Goal: Navigation & Orientation: Find specific page/section

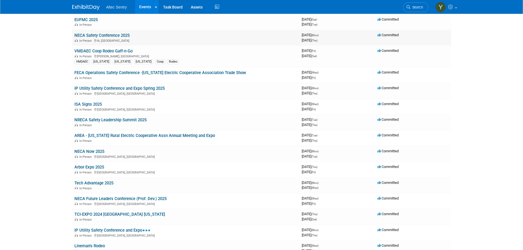
scroll to position [74, 0]
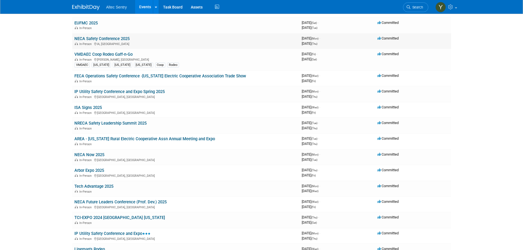
click at [109, 41] on td "NECA Safety Conference 2025 In-Person IA, United States" at bounding box center [185, 41] width 227 height 16
click at [108, 41] on td "NECA Safety Conference 2025 In-Person IA, United States" at bounding box center [185, 41] width 227 height 16
click at [160, 35] on td "NECA Safety Conference 2025 In-Person IA, United States" at bounding box center [185, 41] width 227 height 16
click at [91, 38] on link "NECA Safety Conference 2025" at bounding box center [101, 38] width 55 height 5
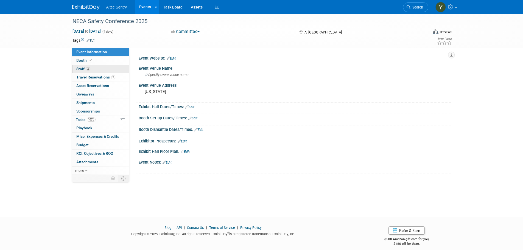
click at [83, 67] on span "Staff 2" at bounding box center [83, 69] width 14 height 4
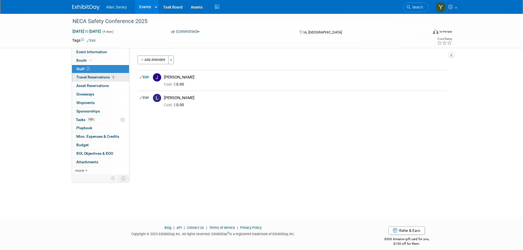
click at [97, 78] on span "Travel Reservations 2" at bounding box center [95, 77] width 39 height 4
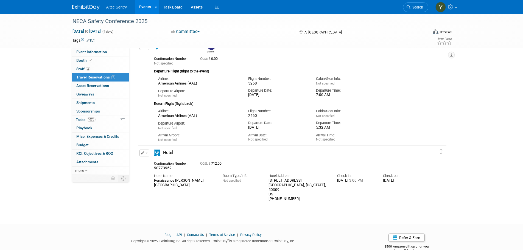
scroll to position [46, 0]
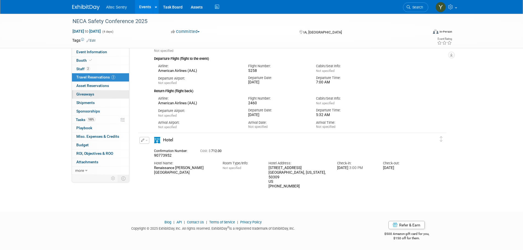
click at [82, 95] on span "Giveaways 0" at bounding box center [85, 94] width 18 height 4
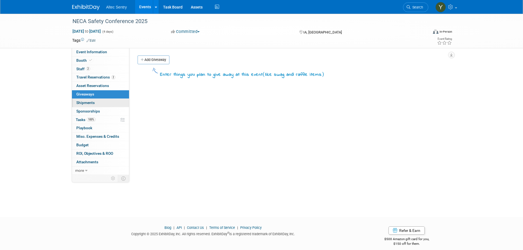
click at [83, 105] on span "Shipments 0" at bounding box center [85, 102] width 18 height 4
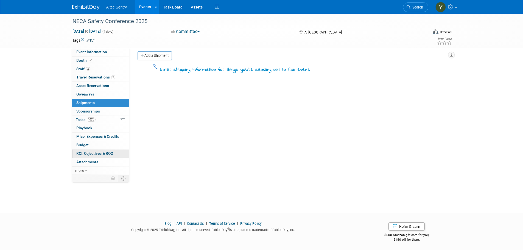
scroll to position [5, 0]
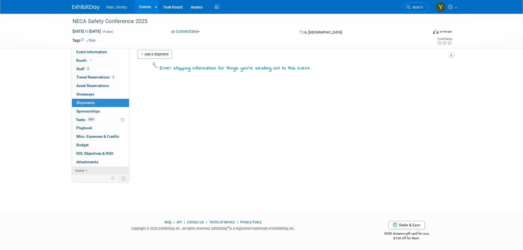
click at [88, 172] on link "more" at bounding box center [100, 171] width 57 height 8
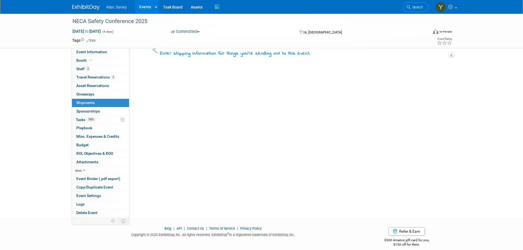
scroll to position [27, 0]
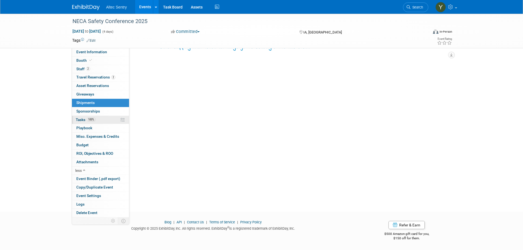
click at [85, 117] on link "100% Tasks 100%" at bounding box center [100, 120] width 57 height 8
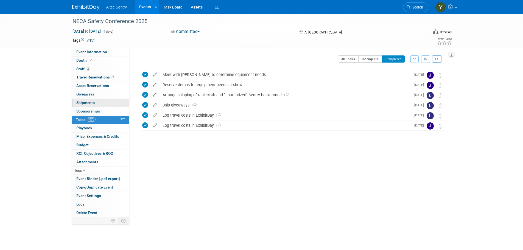
click at [98, 104] on link "0 Shipments 0" at bounding box center [100, 103] width 57 height 8
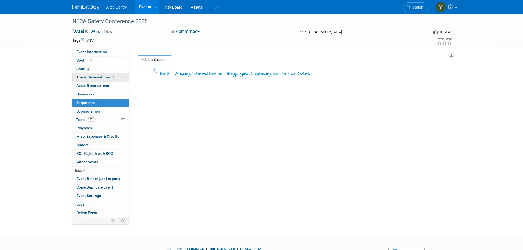
click at [88, 77] on span "Travel Reservations 2" at bounding box center [95, 77] width 39 height 4
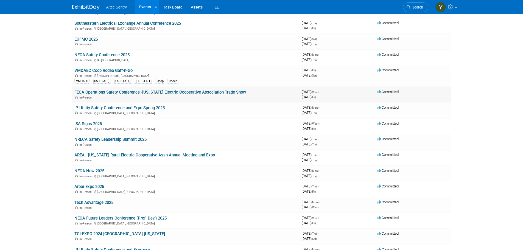
scroll to position [46, 0]
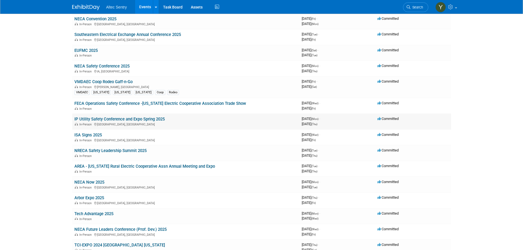
click at [133, 118] on link "IP Utility Safety Conference and Expo Spring 2025" at bounding box center [119, 119] width 90 height 5
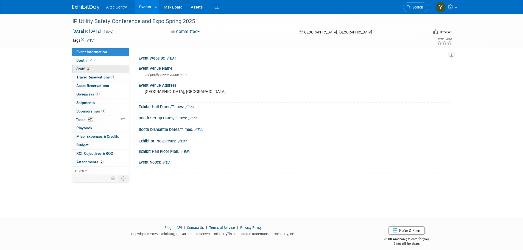
click at [86, 68] on span "2" at bounding box center [88, 69] width 4 height 4
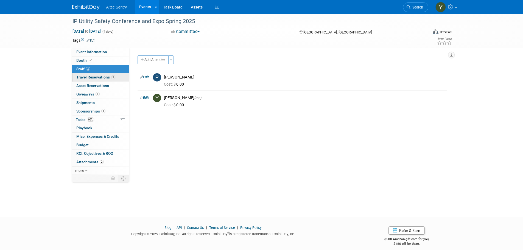
click at [104, 78] on span "Travel Reservations 1" at bounding box center [95, 77] width 39 height 4
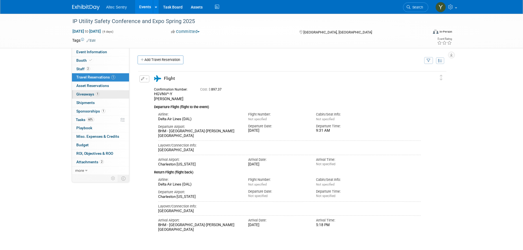
click at [81, 91] on link "1 Giveaways 1" at bounding box center [100, 94] width 57 height 8
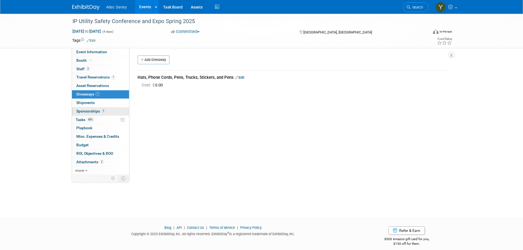
click at [89, 112] on span "Sponsorships 1" at bounding box center [90, 111] width 29 height 4
